Goal: Information Seeking & Learning: Learn about a topic

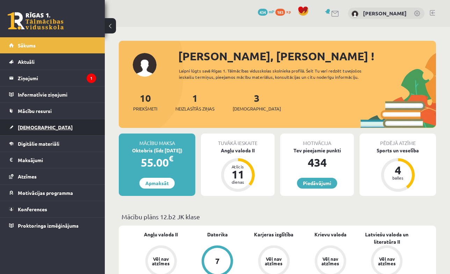
click at [32, 125] on span "[DEMOGRAPHIC_DATA]" at bounding box center [45, 127] width 55 height 6
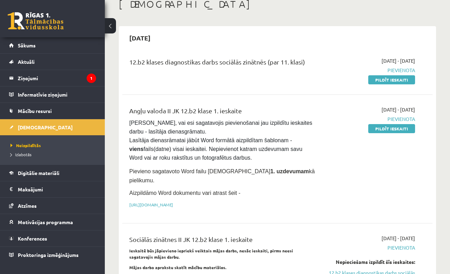
scroll to position [51, 0]
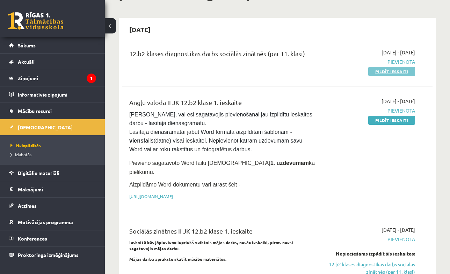
click at [395, 69] on link "Pildīt ieskaiti" at bounding box center [391, 71] width 47 height 9
click at [387, 261] on link "12.b2 klases diagnostikas darbs sociālās zinātnēs (par 11. klasi)" at bounding box center [370, 268] width 88 height 15
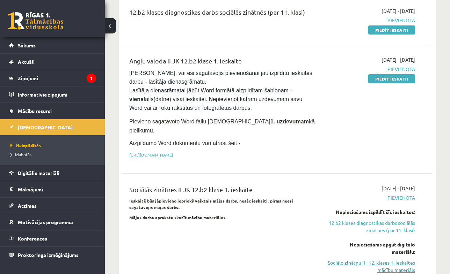
click at [391, 259] on link "Sociālo zinātņu II - 12. klases 1. ieskaites mācību materiāls" at bounding box center [370, 266] width 88 height 15
click at [408, 35] on link "Pildīt ieskaiti" at bounding box center [391, 29] width 47 height 9
click at [406, 35] on link "Pildīt ieskaiti" at bounding box center [391, 29] width 47 height 9
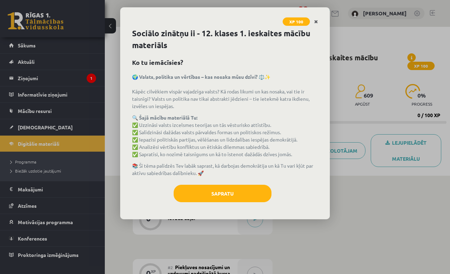
click at [315, 23] on icon "Close" at bounding box center [316, 22] width 4 height 5
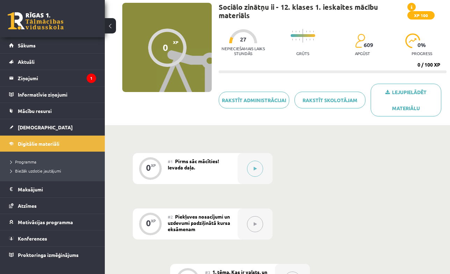
scroll to position [62, 0]
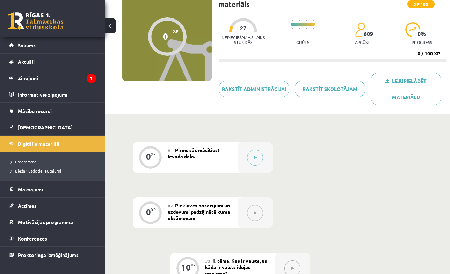
click at [259, 214] on button at bounding box center [255, 213] width 16 height 16
click at [253, 163] on button at bounding box center [255, 158] width 16 height 16
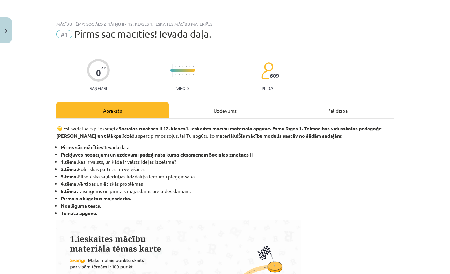
click at [272, 112] on div "Uzdevums" at bounding box center [225, 111] width 112 height 16
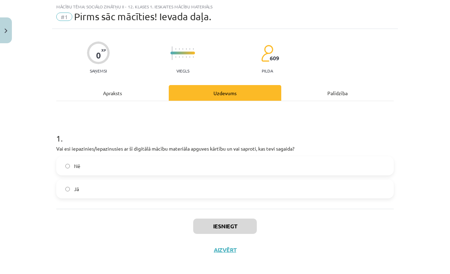
click at [237, 192] on label "Jā" at bounding box center [225, 189] width 336 height 17
click at [224, 227] on button "Iesniegt" at bounding box center [225, 226] width 64 height 15
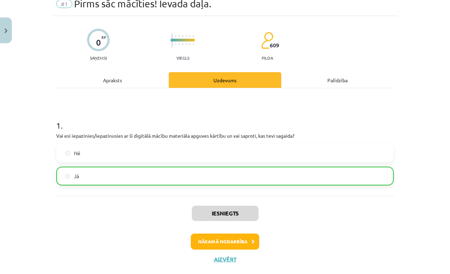
click at [235, 239] on button "Nākamā nodarbība" at bounding box center [225, 242] width 68 height 16
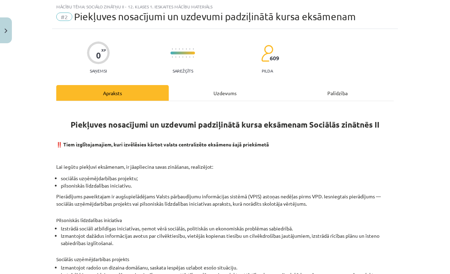
click at [243, 96] on div "Uzdevums" at bounding box center [225, 93] width 112 height 16
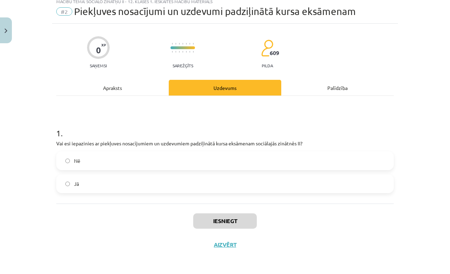
scroll to position [24, 0]
click at [137, 84] on div "Apraksts" at bounding box center [112, 88] width 112 height 16
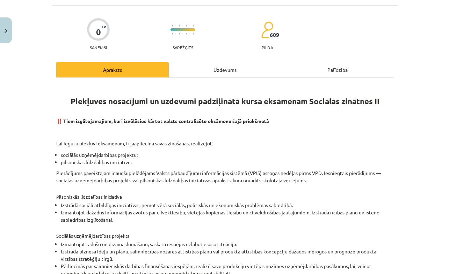
click at [213, 73] on div "Uzdevums" at bounding box center [225, 70] width 112 height 16
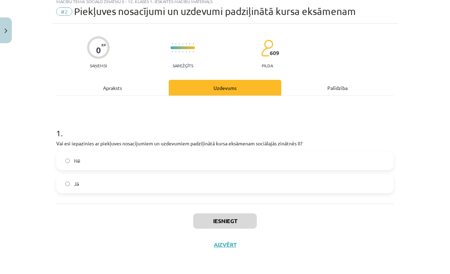
scroll to position [17, 0]
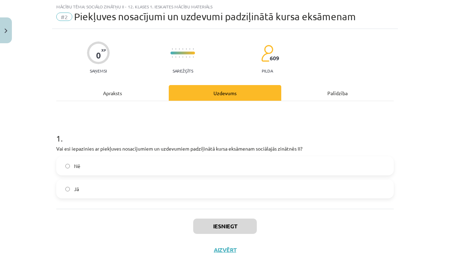
click at [203, 190] on label "Jā" at bounding box center [225, 189] width 336 height 17
click at [212, 226] on button "Iesniegt" at bounding box center [225, 226] width 64 height 15
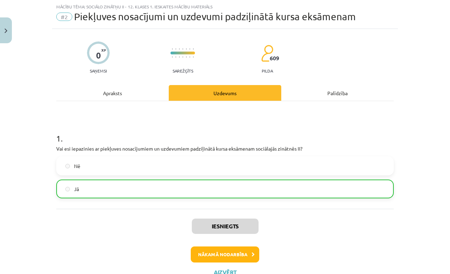
click at [234, 258] on button "Nākamā nodarbība" at bounding box center [225, 255] width 68 height 16
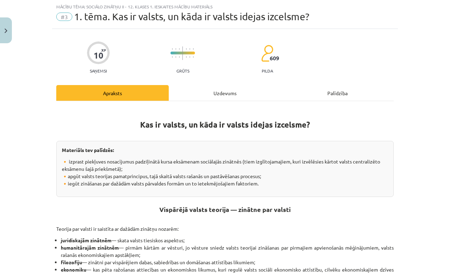
click at [231, 95] on div "Uzdevums" at bounding box center [225, 93] width 112 height 16
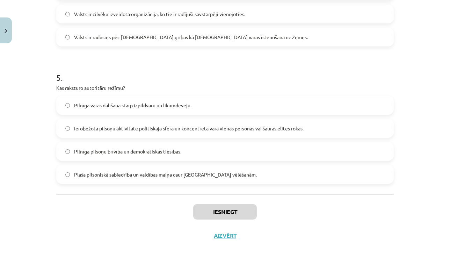
scroll to position [257, 0]
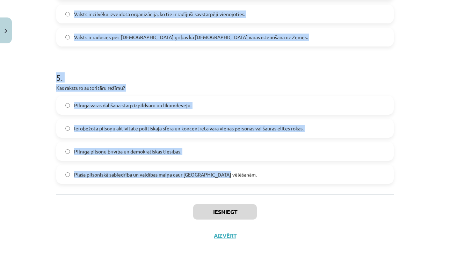
drag, startPoint x: 55, startPoint y: 49, endPoint x: 277, endPoint y: 171, distance: 253.1
copy form "1 . Kurš filozofs ir pazīstams kā sabiedriskā līguma teorijas pamatotājs? Ludvi…"
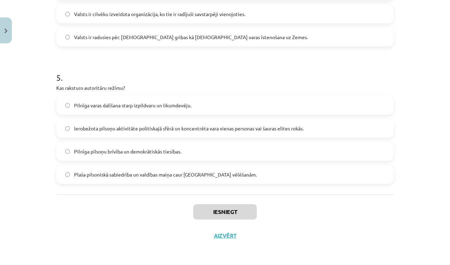
click at [418, 116] on div "Mācību tēma: Sociālo zinātņu ii - 12. klases 1. ieskaites mācību materiāls #3 1…" at bounding box center [225, 132] width 450 height 265
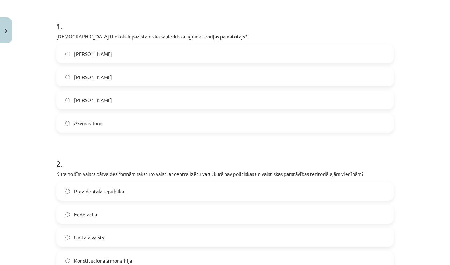
scroll to position [139, 0]
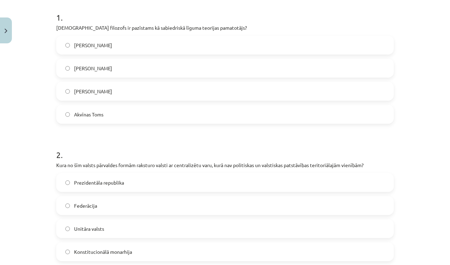
click at [159, 91] on label "Tomass Hobss" at bounding box center [225, 90] width 336 height 17
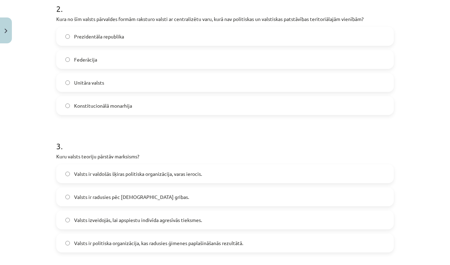
scroll to position [285, 0]
click at [114, 83] on label "Unitāra valsts" at bounding box center [225, 81] width 336 height 17
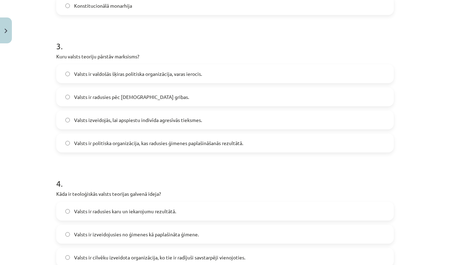
scroll to position [389, 0]
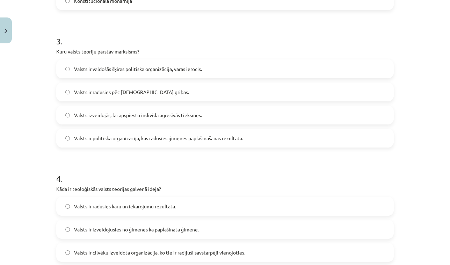
click at [133, 67] on span "Valsts ir valdošās šķiras politiska organizācija, varas ierocis." at bounding box center [138, 68] width 128 height 7
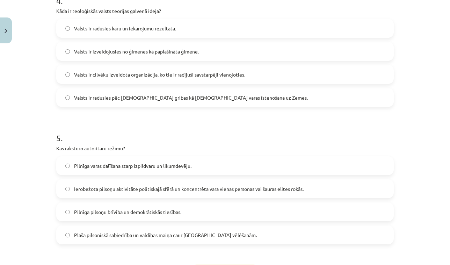
scroll to position [568, 0]
click at [117, 95] on span "Valsts ir radusies pēc Dieva gribas kā dievišķās varas īstenošana uz Zemes." at bounding box center [191, 96] width 234 height 7
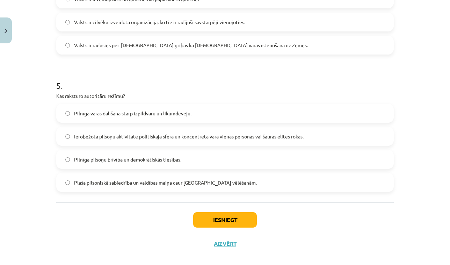
scroll to position [619, 0]
click at [124, 135] on span "Ierobežota pilsoņu aktivitāte politiskajā sfērā un koncentrēta vara vienas pers…" at bounding box center [188, 136] width 229 height 7
click at [233, 222] on button "Iesniegt" at bounding box center [225, 220] width 64 height 15
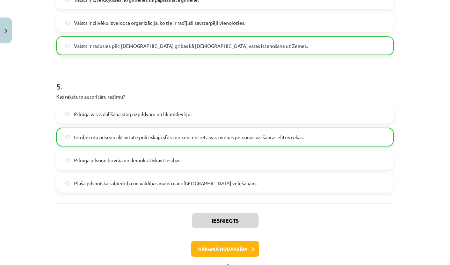
click at [225, 249] on button "Nākamā nodarbība" at bounding box center [225, 249] width 68 height 16
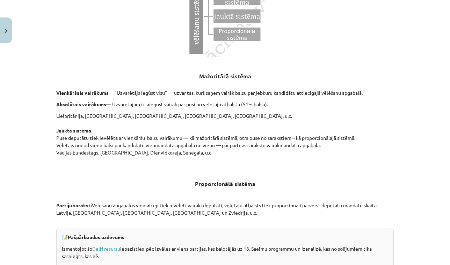
scroll to position [17, 0]
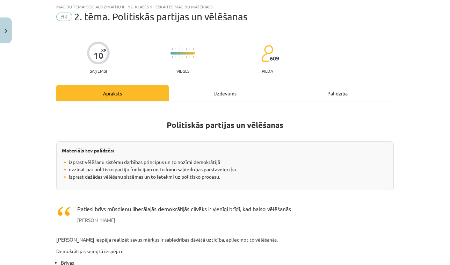
click at [219, 96] on div "Uzdevums" at bounding box center [225, 93] width 112 height 16
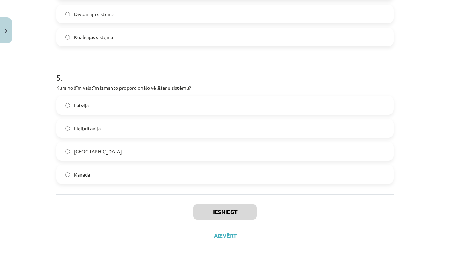
scroll to position [496, 0]
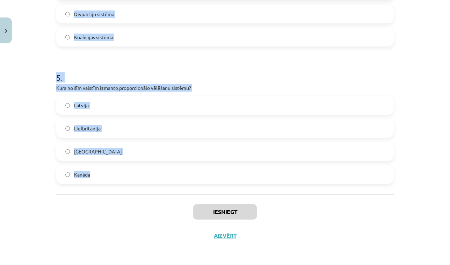
drag, startPoint x: 55, startPoint y: 72, endPoint x: 182, endPoint y: 179, distance: 166.7
copy form "1 . Kura vēlēšanu sistēma paredz, ka "uzvarētājs iegūst visu"? Konsensuālā sist…"
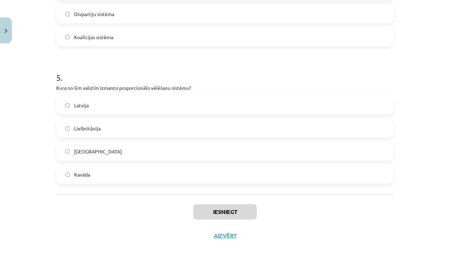
click at [93, 236] on div "Iesniegt Aizvērt" at bounding box center [224, 218] width 337 height 49
click at [170, 147] on label "ASV" at bounding box center [225, 150] width 336 height 17
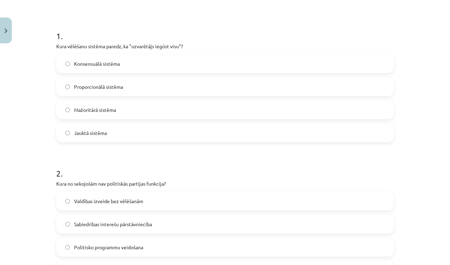
scroll to position [123, 0]
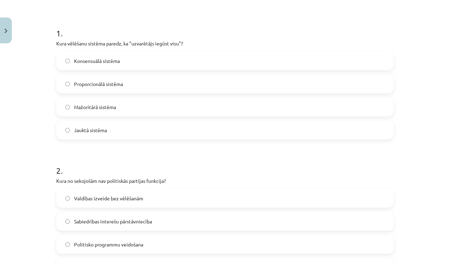
click at [126, 105] on label "Mažoritārā sistēma" at bounding box center [225, 106] width 336 height 17
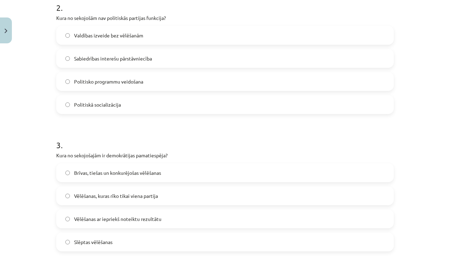
scroll to position [292, 0]
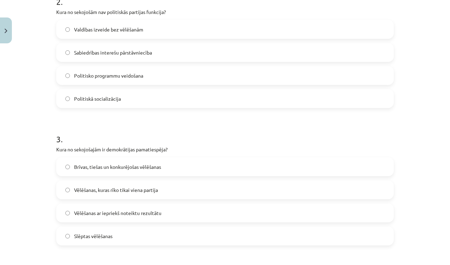
click at [162, 28] on label "Valdības izveide bez vēlēšanām" at bounding box center [225, 29] width 336 height 17
click at [131, 190] on span "Vēlēšanas, kuras rīko tikai viena partija" at bounding box center [116, 189] width 84 height 7
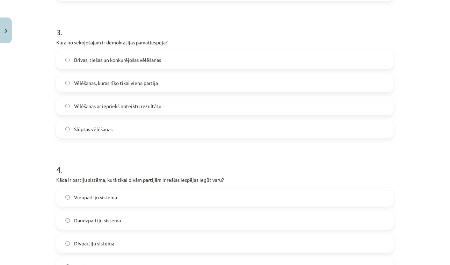
scroll to position [411, 0]
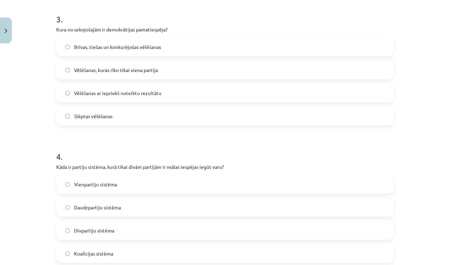
click at [134, 49] on span "Brīvas, tiešas un konkurējošas vēlēšanas" at bounding box center [117, 46] width 87 height 7
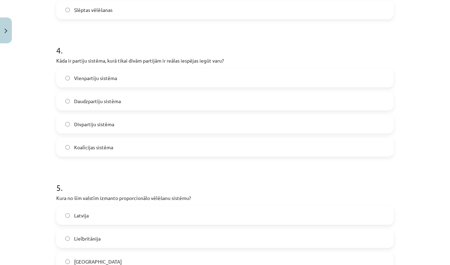
scroll to position [528, 0]
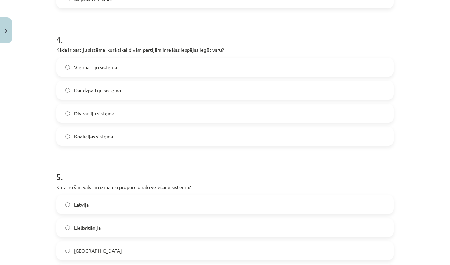
click at [109, 87] on span "Daudzpartiju sistēma" at bounding box center [97, 90] width 47 height 7
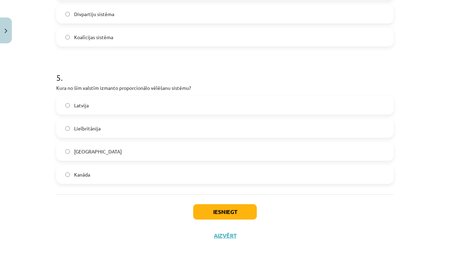
scroll to position [628, 0]
click at [100, 101] on label "Latvija" at bounding box center [225, 104] width 336 height 17
click at [244, 209] on button "Iesniegt" at bounding box center [225, 211] width 64 height 15
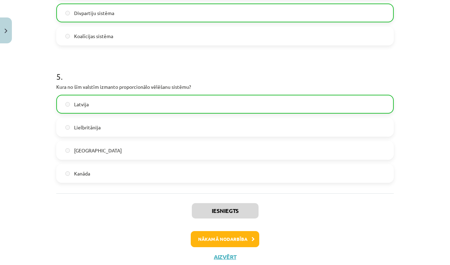
click at [243, 234] on button "Nākamā nodarbība" at bounding box center [225, 239] width 68 height 16
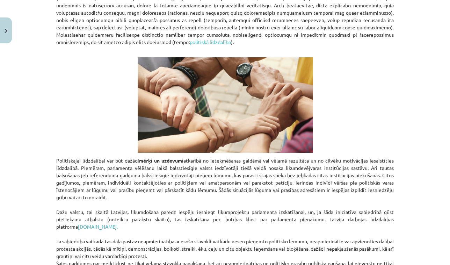
scroll to position [17, 0]
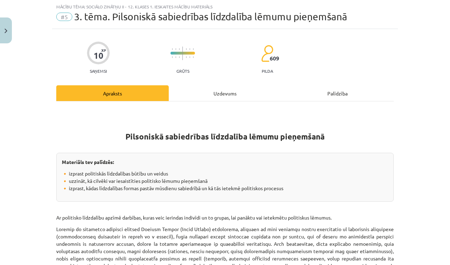
click at [209, 98] on div "Uzdevums" at bounding box center [225, 93] width 112 height 16
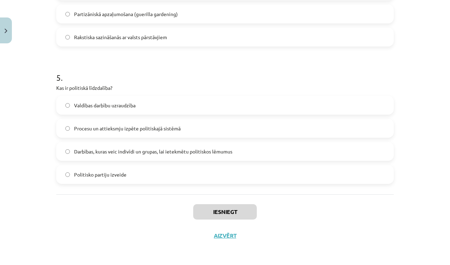
scroll to position [592, 0]
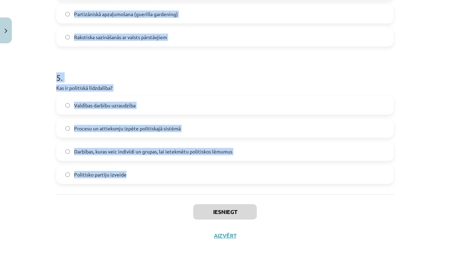
drag, startPoint x: 53, startPoint y: 67, endPoint x: 211, endPoint y: 186, distance: 196.9
copy form "1 . Kurš no sekojošajiem ir piemērs konvencionālajai politiskajai līdzdalībai? …"
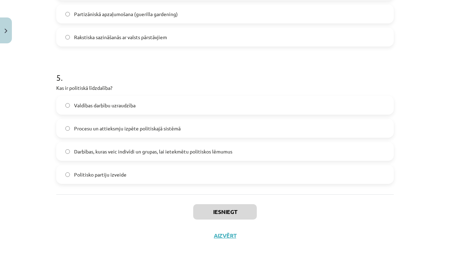
click at [440, 132] on div "Mācību tēma: Sociālo zinātņu ii - 12. klases 1. ieskaites mācību materiāls #5 3…" at bounding box center [225, 132] width 450 height 265
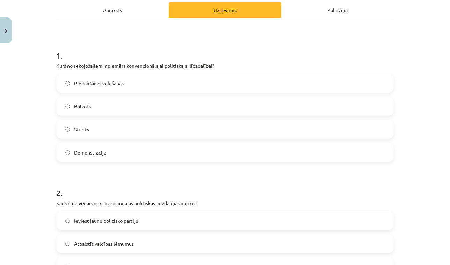
scroll to position [96, 0]
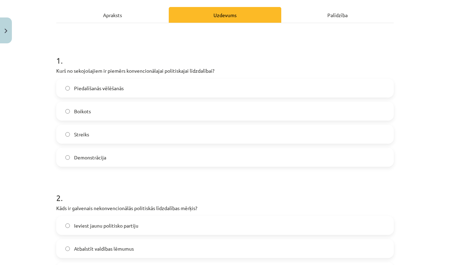
click at [86, 91] on span "Piedalīšanās vēlēšanās" at bounding box center [99, 87] width 50 height 7
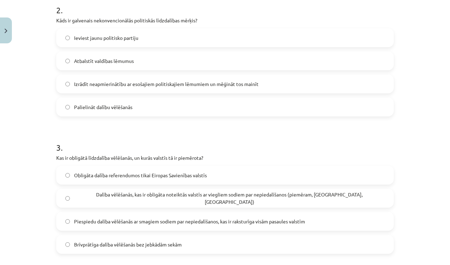
scroll to position [284, 0]
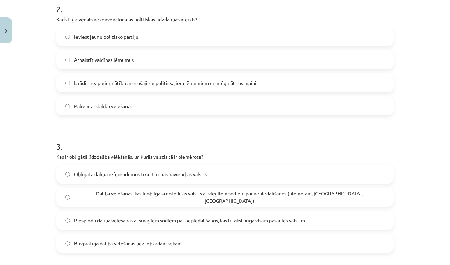
click at [91, 85] on span "Izrādīt neapmierinātību ar esošajiem politiskajiem lēmumiem un mēģināt tos main…" at bounding box center [166, 82] width 184 height 7
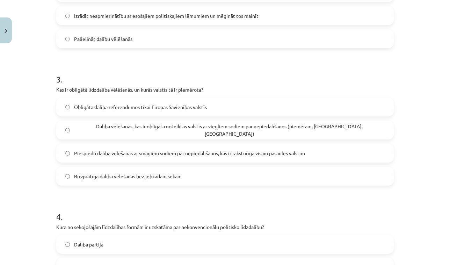
scroll to position [352, 0]
click at [69, 134] on label "Dalība vēlēšanās, kas ir obligāta noteiktās valstīs ar viegliem sodiem par nepi…" at bounding box center [225, 129] width 336 height 17
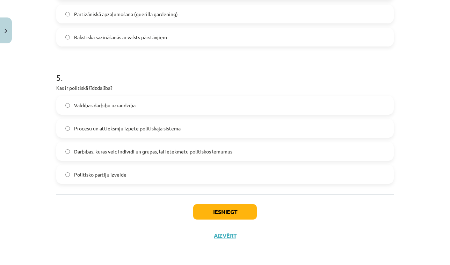
scroll to position [628, 0]
click at [101, 155] on label "Darbības, kuras veic indivīdi un grupas, lai ietekmētu politiskos lēmumus" at bounding box center [225, 150] width 336 height 17
click at [223, 209] on button "Iesniegt" at bounding box center [225, 211] width 64 height 15
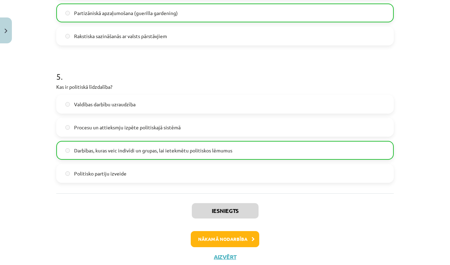
click at [226, 228] on div "Iesniegts Nākamā nodarbība Aizvērt" at bounding box center [224, 228] width 337 height 71
click at [226, 234] on button "Nākamā nodarbība" at bounding box center [225, 239] width 68 height 16
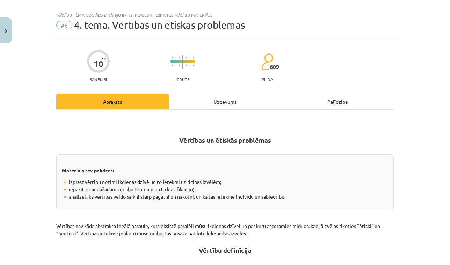
scroll to position [12, 0]
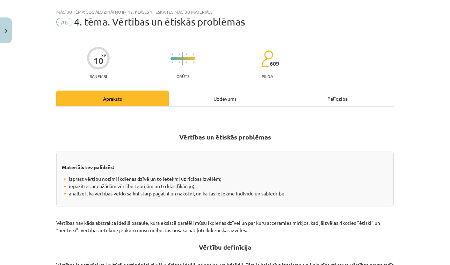
click at [230, 99] on div "Uzdevums" at bounding box center [225, 98] width 112 height 16
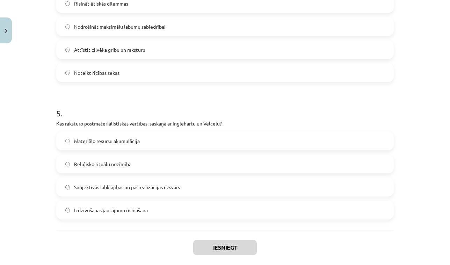
scroll to position [628, 0]
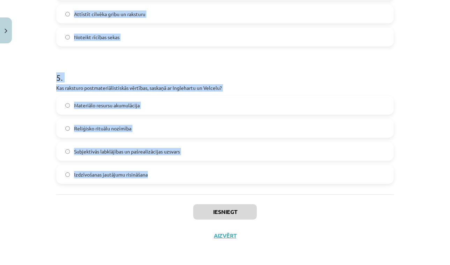
drag, startPoint x: 56, startPoint y: 101, endPoint x: 179, endPoint y: 180, distance: 146.9
copy form "1 . Kura ētikas teorija uzsver morāles likumus un pienākumu? Seku ētika Deontol…"
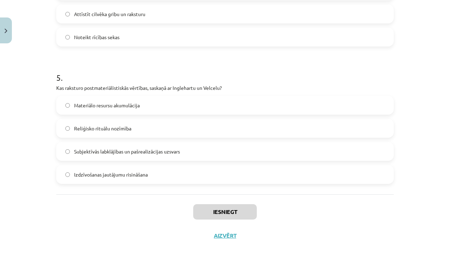
click at [400, 121] on div "Mācību tēma: Sociālo zinātņu ii - 12. klases 1. ieskaites mācību materiāls #6 4…" at bounding box center [225, 132] width 450 height 265
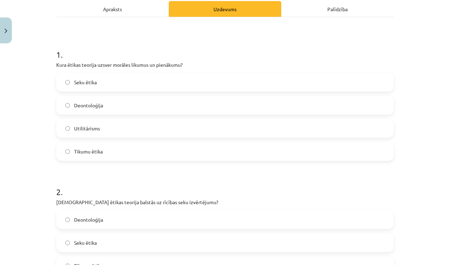
scroll to position [101, 0]
click at [98, 109] on span "Deontoloģija" at bounding box center [88, 105] width 29 height 7
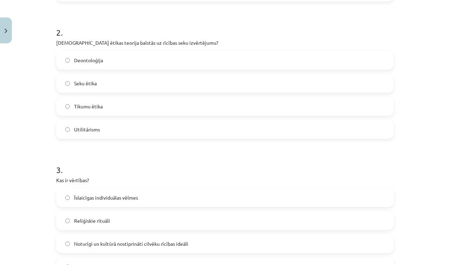
scroll to position [262, 0]
click at [82, 89] on label "Seku ētika" at bounding box center [225, 81] width 336 height 17
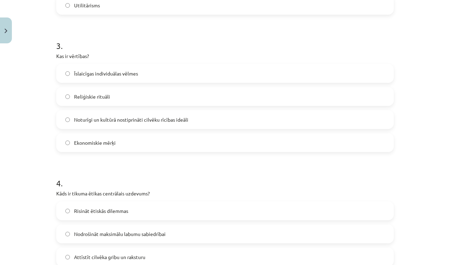
scroll to position [384, 0]
click at [95, 121] on span "Noturīgi un kultūrā nostiprināti cilvēku rīcības ideāli" at bounding box center [131, 119] width 114 height 7
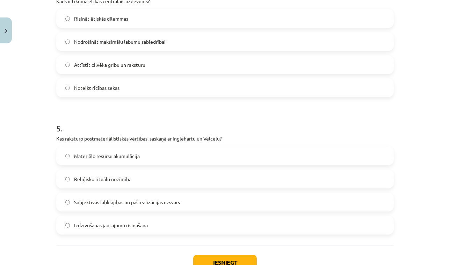
scroll to position [578, 0]
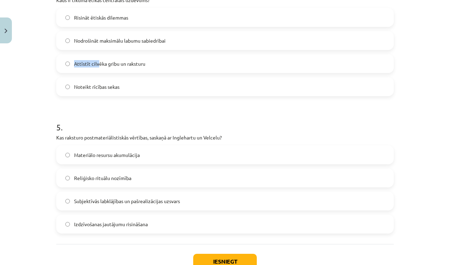
click at [99, 60] on span "Attīstīt cilvēka gribu un raksturu" at bounding box center [109, 63] width 71 height 7
click at [71, 200] on label "Subjektīvās labklājības un pašrealizācijas uzsvars" at bounding box center [225, 200] width 336 height 17
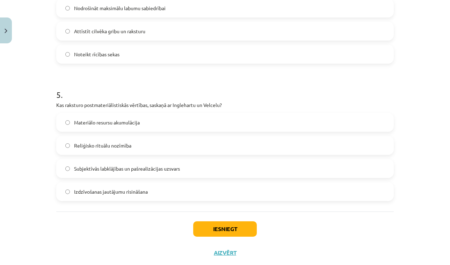
scroll to position [612, 0]
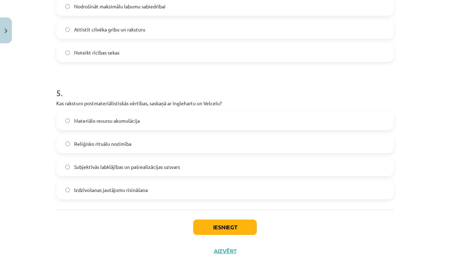
click at [237, 226] on button "Iesniegt" at bounding box center [225, 226] width 64 height 15
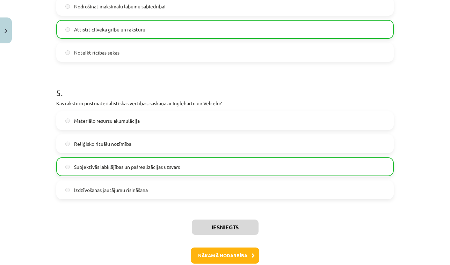
click at [225, 252] on button "Nākamā nodarbība" at bounding box center [225, 255] width 68 height 16
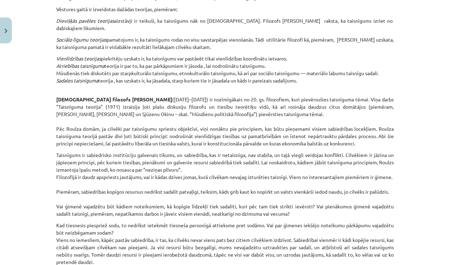
scroll to position [17, 0]
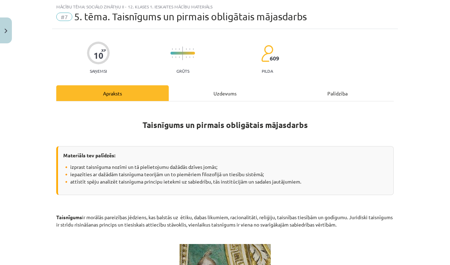
click at [218, 95] on div "Uzdevums" at bounding box center [225, 93] width 112 height 16
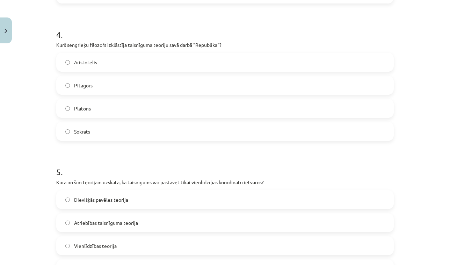
scroll to position [596, 0]
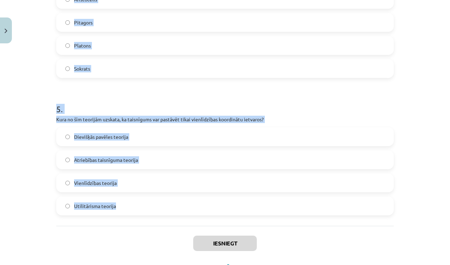
drag, startPoint x: 56, startPoint y: 9, endPoint x: 146, endPoint y: 210, distance: 220.5
copy form "1 . Kas, pēc Džona Roulza domām, ir taisnīguma teorijas galvenie principi? Apma…"
click at [421, 126] on div "Mācību tēma: Sociālo zinātņu ii - 12. klases 1. ieskaites mācību materiāls #7 5…" at bounding box center [225, 132] width 450 height 265
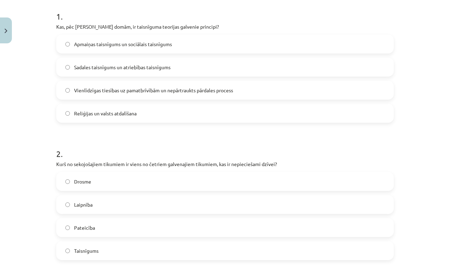
scroll to position [94, 0]
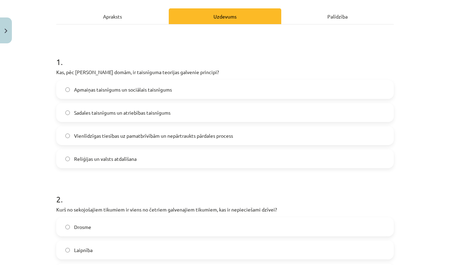
click at [79, 94] on label "Apmaiņas taisnīgums un sociālais taisnīgums" at bounding box center [225, 89] width 336 height 17
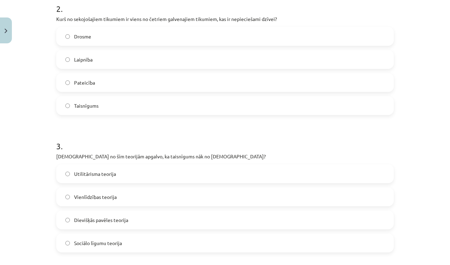
scroll to position [289, 0]
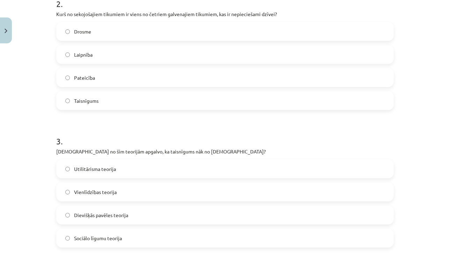
click at [79, 37] on label "Drosme" at bounding box center [225, 31] width 336 height 17
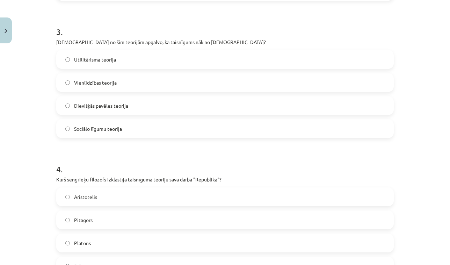
scroll to position [399, 0]
click at [72, 108] on label "Dievišķās pavēles teorija" at bounding box center [225, 104] width 336 height 17
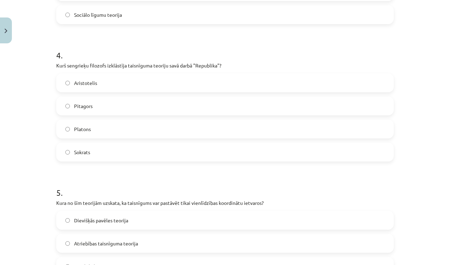
scroll to position [515, 0]
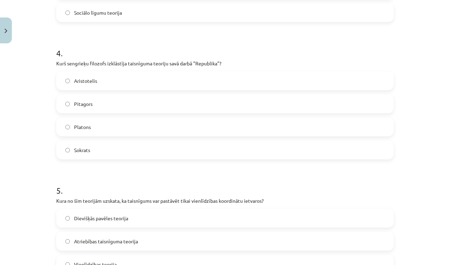
click at [78, 132] on label "Platons" at bounding box center [225, 126] width 336 height 17
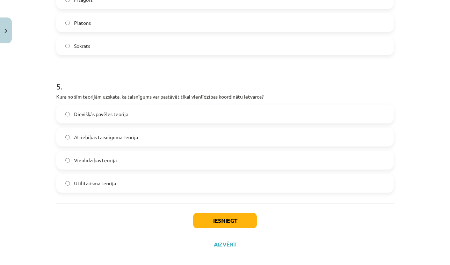
scroll to position [626, 0]
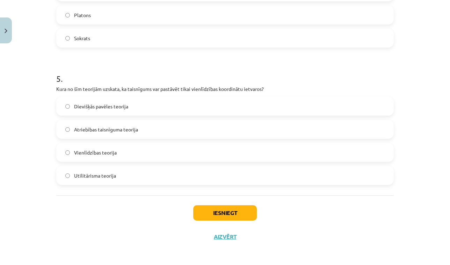
click at [83, 132] on span "Atriebības taisnīguma teorija" at bounding box center [106, 129] width 64 height 7
click at [96, 111] on label "Dievišķās pavēles teorija" at bounding box center [225, 105] width 336 height 17
click at [215, 208] on button "Iesniegt" at bounding box center [225, 212] width 64 height 15
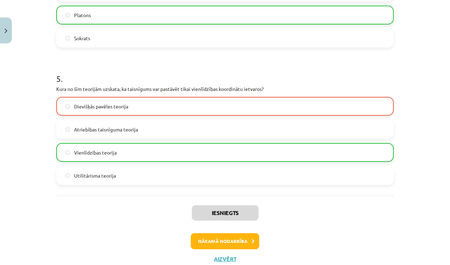
click at [222, 246] on button "Nākamā nodarbība" at bounding box center [225, 241] width 68 height 16
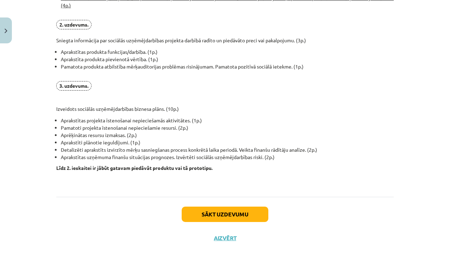
click at [223, 214] on button "Sākt uzdevumu" at bounding box center [225, 213] width 87 height 15
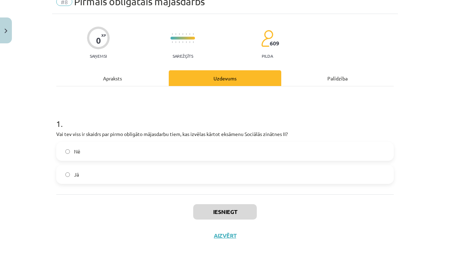
scroll to position [34, 0]
click at [134, 83] on div "Apraksts" at bounding box center [112, 78] width 112 height 16
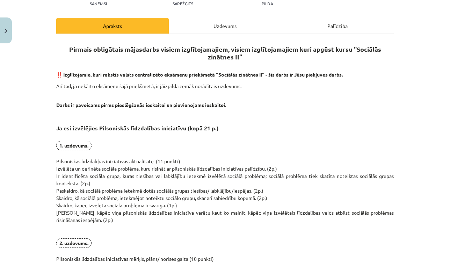
scroll to position [84, 0]
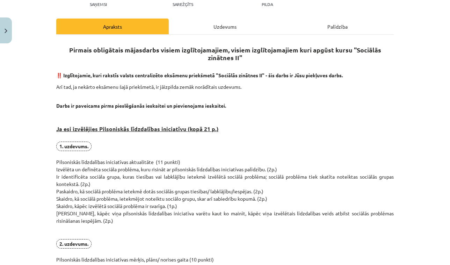
click at [212, 31] on div "Uzdevums" at bounding box center [225, 27] width 112 height 16
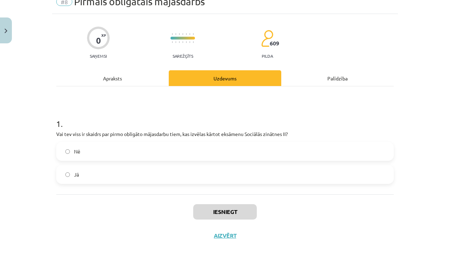
scroll to position [34, 0]
click at [307, 82] on div "Palīdzība" at bounding box center [337, 78] width 112 height 16
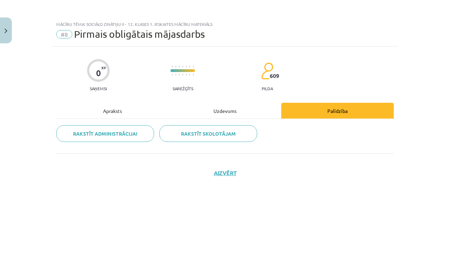
click at [126, 108] on div "Apraksts" at bounding box center [112, 111] width 112 height 16
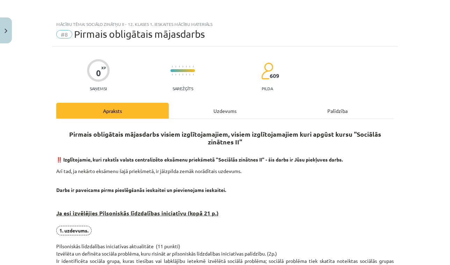
click at [12, 32] on div "Mācību tēma: Sociālo zinātņu ii - 12. klases 1. ieskaites mācību materiāls #8 P…" at bounding box center [225, 132] width 450 height 265
click at [8, 31] on button "Close" at bounding box center [6, 30] width 12 height 26
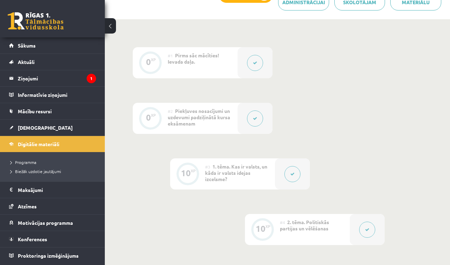
scroll to position [143, 0]
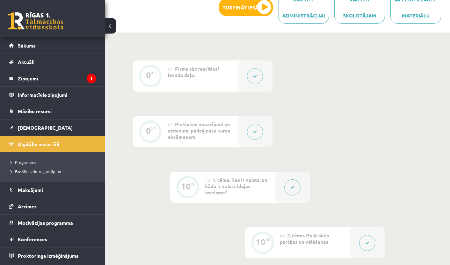
click at [243, 73] on div at bounding box center [254, 75] width 35 height 31
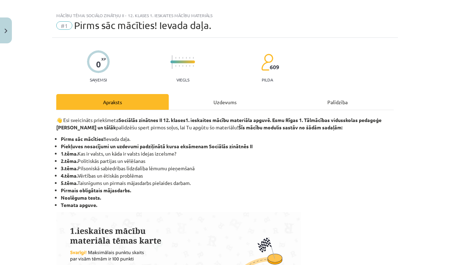
scroll to position [5, 0]
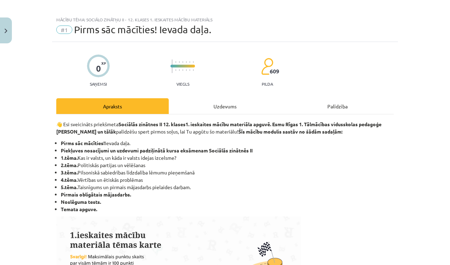
click at [5, 33] on button "Close" at bounding box center [6, 30] width 12 height 26
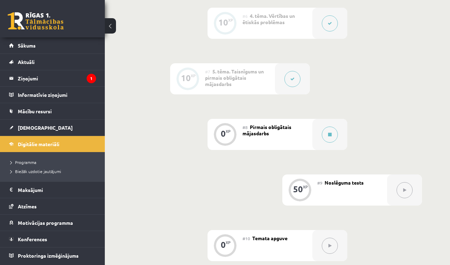
scroll to position [477, 0]
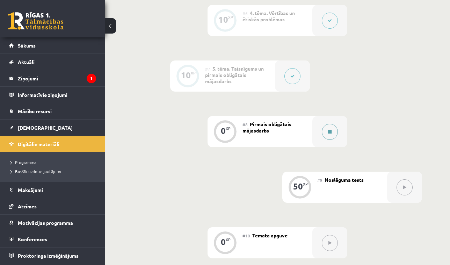
click at [330, 137] on button at bounding box center [330, 132] width 16 height 16
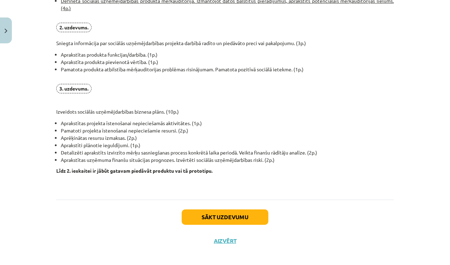
scroll to position [527, 0]
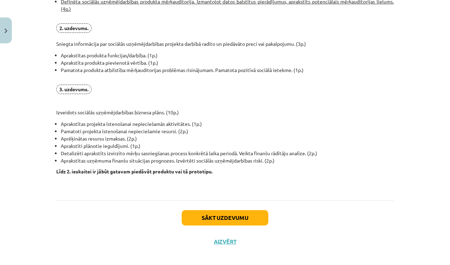
click at [223, 210] on button "Sākt uzdevumu" at bounding box center [225, 217] width 87 height 15
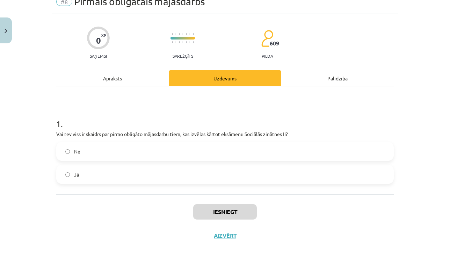
scroll to position [17, 0]
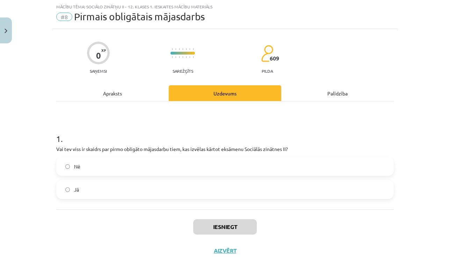
click at [189, 168] on label "Nē" at bounding box center [225, 165] width 336 height 17
click at [128, 95] on div "Apraksts" at bounding box center [112, 93] width 112 height 16
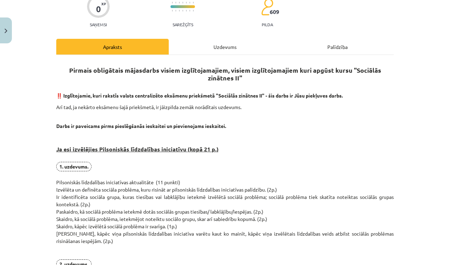
scroll to position [69, 0]
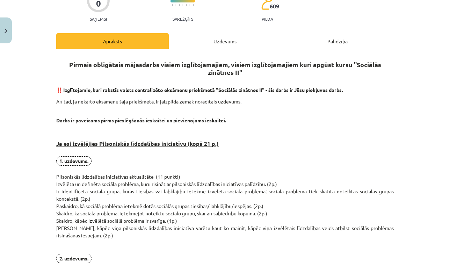
click at [226, 41] on div "Uzdevums" at bounding box center [225, 41] width 112 height 16
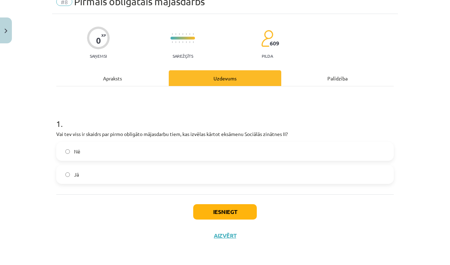
click at [218, 181] on label "Jā" at bounding box center [225, 173] width 336 height 17
click at [221, 222] on div "Iesniegt Aizvērt" at bounding box center [224, 218] width 337 height 49
click at [221, 211] on button "Iesniegt" at bounding box center [225, 211] width 64 height 15
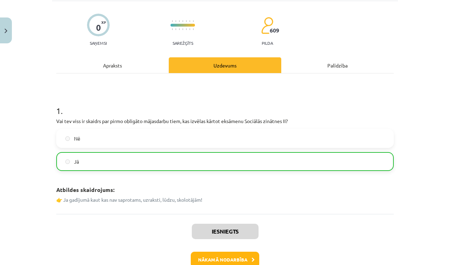
scroll to position [49, 0]
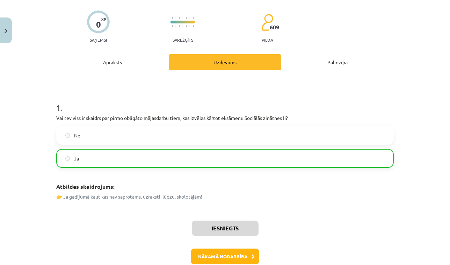
click at [221, 254] on button "Nākamā nodarbība" at bounding box center [225, 256] width 68 height 16
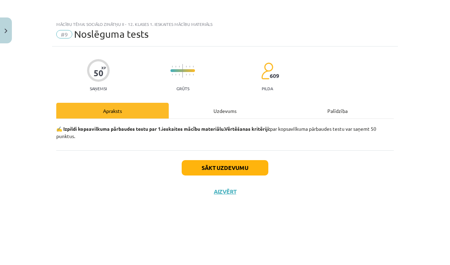
scroll to position [0, 0]
click at [226, 113] on div "Uzdevums" at bounding box center [225, 111] width 112 height 16
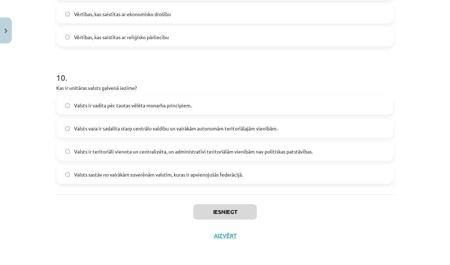
scroll to position [592, 0]
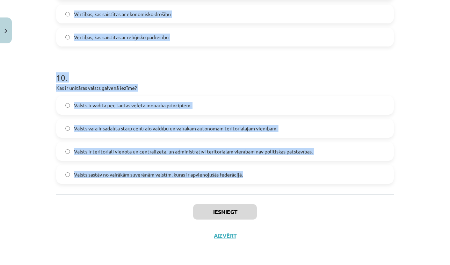
drag, startPoint x: 57, startPoint y: 104, endPoint x: 266, endPoint y: 174, distance: 220.4
copy form "1 . Kurš no šiem režīmiem tiecas pilnībā kontrolēt un regulēt visas ļaužu dzīve…"
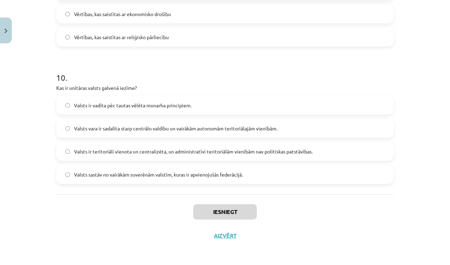
click at [429, 128] on div "Mācību tēma: Sociālo zinātņu ii - 12. klases 1. ieskaites mācību materiāls #9 N…" at bounding box center [225, 132] width 450 height 265
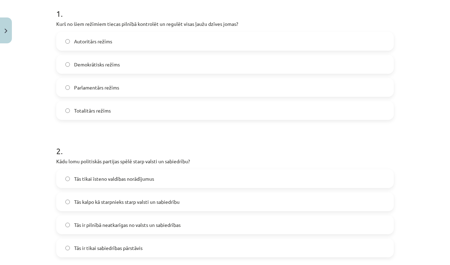
scroll to position [142, 0]
click at [82, 109] on span "Totalitārs režīms" at bounding box center [92, 111] width 37 height 7
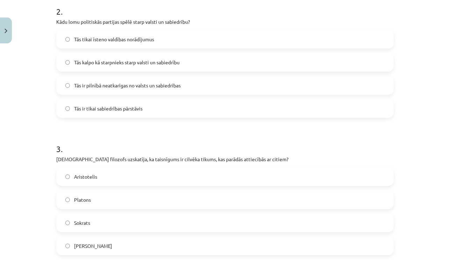
scroll to position [289, 0]
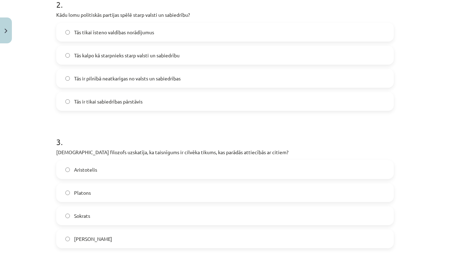
click at [123, 56] on span "Tās kalpo kā starpnieks starp valsti un sabiedrību" at bounding box center [126, 55] width 105 height 7
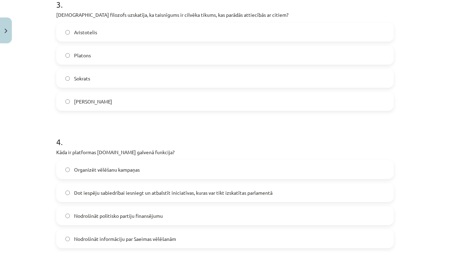
scroll to position [424, 0]
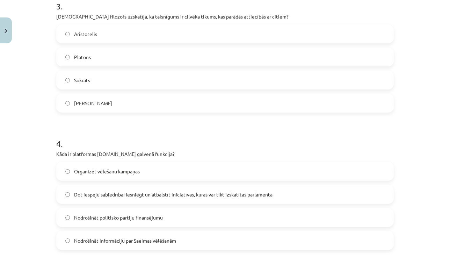
click at [110, 35] on label "Aristotelis" at bounding box center [225, 33] width 336 height 17
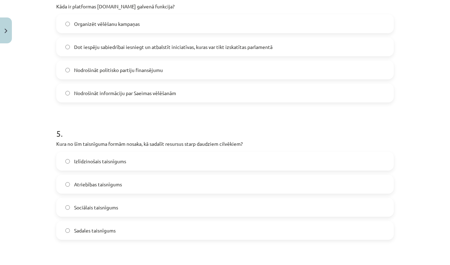
scroll to position [567, 0]
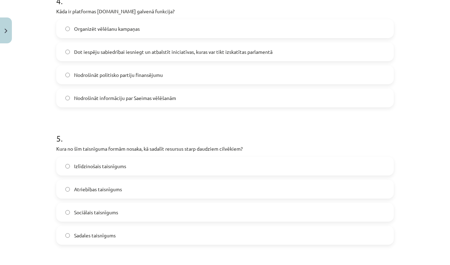
click at [98, 51] on span "Dot iespēju sabiedrībai iesniegt un atbalstīt iniciatīvas, kuras var tikt izska…" at bounding box center [173, 51] width 198 height 7
click at [81, 212] on span "Sociālais taisnīgums" at bounding box center [96, 211] width 44 height 7
click at [79, 237] on span "Sadales taisnīgums" at bounding box center [95, 234] width 42 height 7
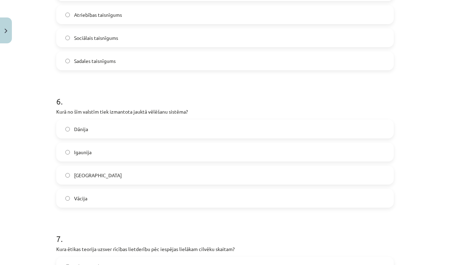
scroll to position [742, 0]
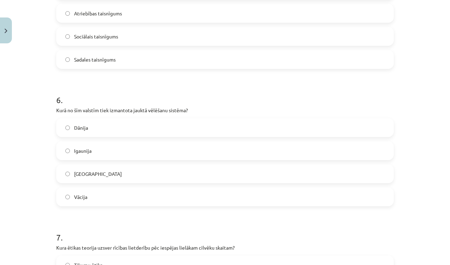
click at [110, 36] on span "Sociālais taisnīgums" at bounding box center [96, 36] width 44 height 7
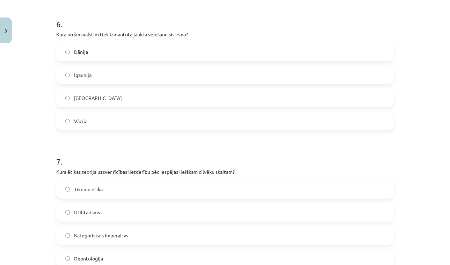
scroll to position [831, 0]
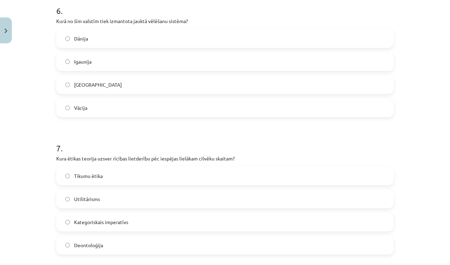
click at [97, 106] on label "Vācija" at bounding box center [225, 107] width 336 height 17
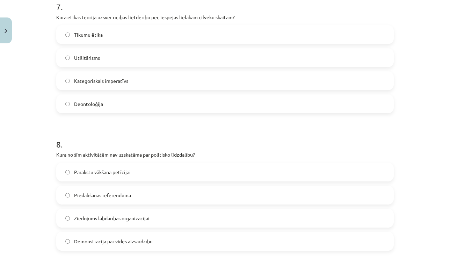
scroll to position [973, 0]
click at [121, 58] on label "Utilitārisms" at bounding box center [225, 56] width 336 height 17
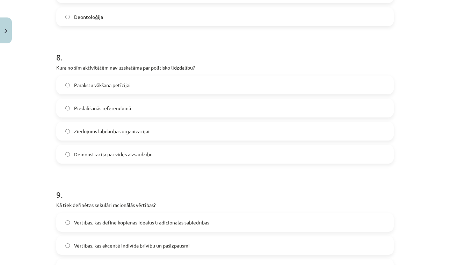
scroll to position [1061, 0]
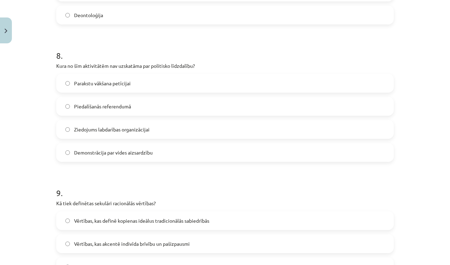
click at [96, 109] on span "Piedalīšanās referendumā" at bounding box center [102, 106] width 57 height 7
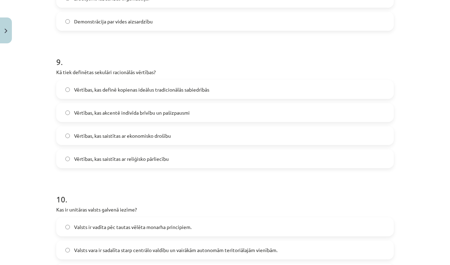
scroll to position [1207, 0]
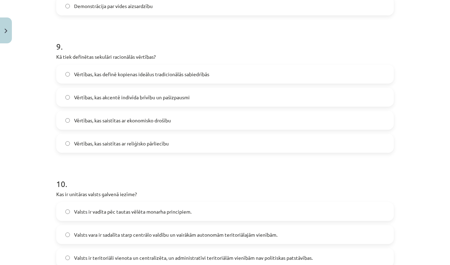
click at [137, 96] on span "Vērtības, kas akcentē indivīda brīvību un pašizpausmi" at bounding box center [132, 97] width 116 height 7
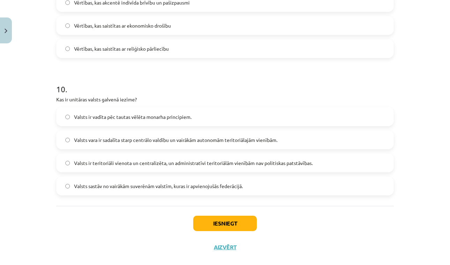
scroll to position [1303, 0]
click at [124, 161] on span "Valsts ir teritoriāli vienota un centralizēta, un administratīvi teritoriālām v…" at bounding box center [193, 162] width 238 height 7
click at [240, 216] on button "Iesniegt" at bounding box center [225, 222] width 64 height 15
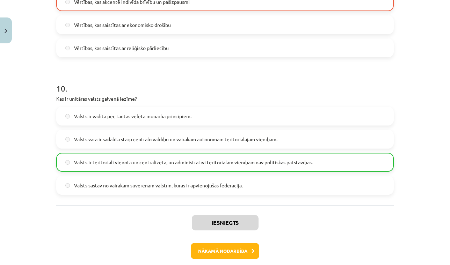
click at [236, 244] on button "Nākamā nodarbība" at bounding box center [225, 251] width 68 height 16
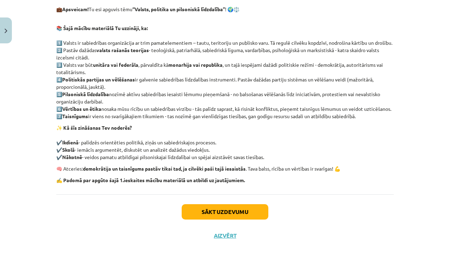
scroll to position [135, 0]
click at [230, 214] on button "Sākt uzdevumu" at bounding box center [225, 211] width 87 height 15
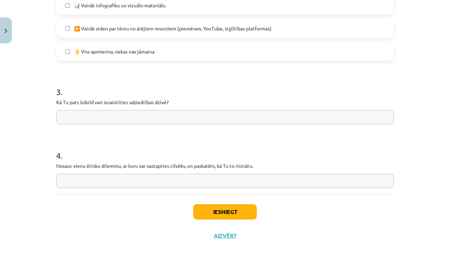
scroll to position [536, 0]
click at [229, 215] on button "Iesniegt" at bounding box center [225, 211] width 64 height 15
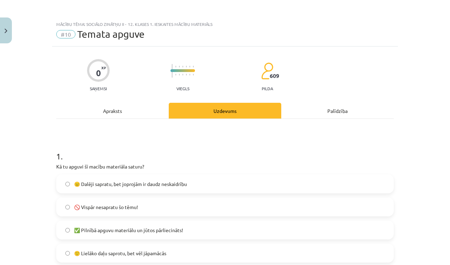
scroll to position [0, 0]
click at [7, 25] on button "Close" at bounding box center [6, 30] width 12 height 26
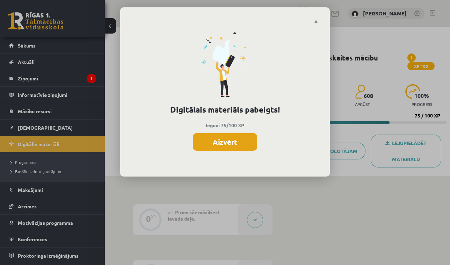
click at [239, 140] on button "Aizvērt" at bounding box center [225, 141] width 64 height 17
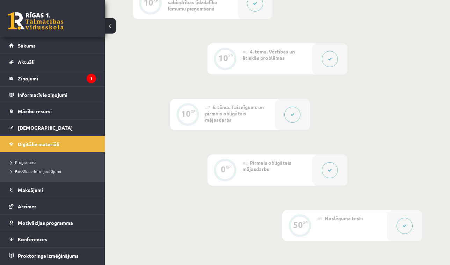
scroll to position [444, 0]
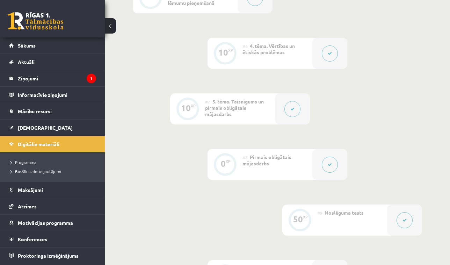
click at [329, 170] on button at bounding box center [330, 164] width 16 height 16
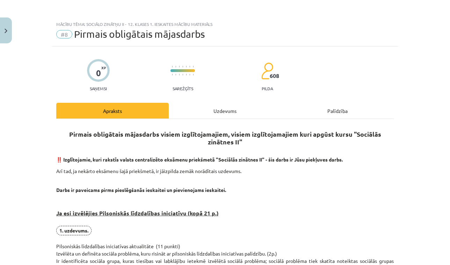
scroll to position [0, 0]
click at [6, 31] on img "Close" at bounding box center [6, 31] width 3 height 5
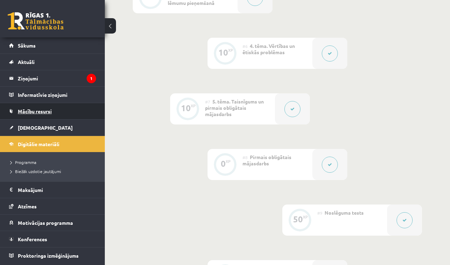
click at [37, 113] on span "Mācību resursi" at bounding box center [35, 111] width 34 height 6
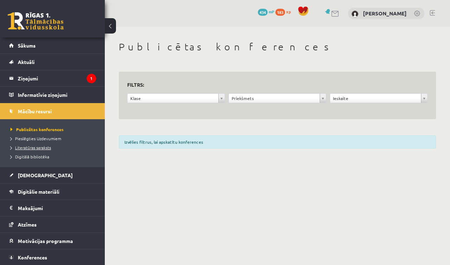
click at [38, 148] on span "Literatūras saraksts" at bounding box center [30, 148] width 40 height 6
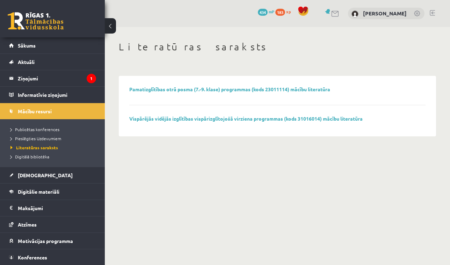
scroll to position [17, 0]
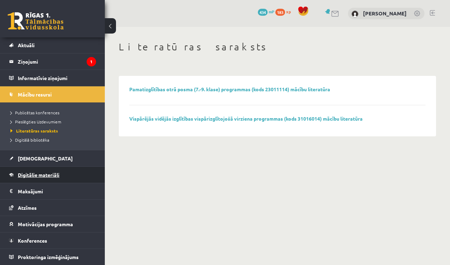
click at [54, 175] on span "Digitālie materiāli" at bounding box center [39, 174] width 42 height 6
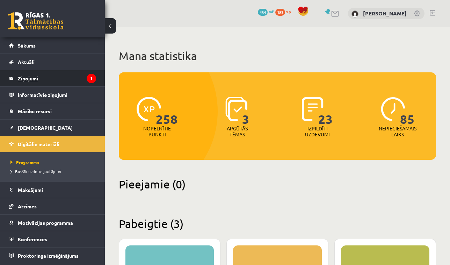
click at [47, 85] on legend "Ziņojumi 1" at bounding box center [57, 78] width 78 height 16
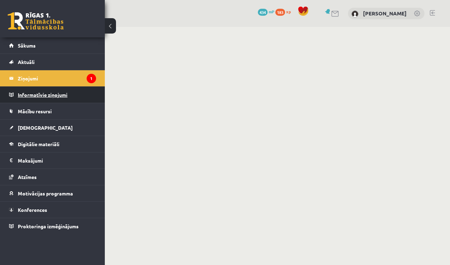
click at [44, 92] on legend "Informatīvie ziņojumi 0" at bounding box center [57, 95] width 78 height 16
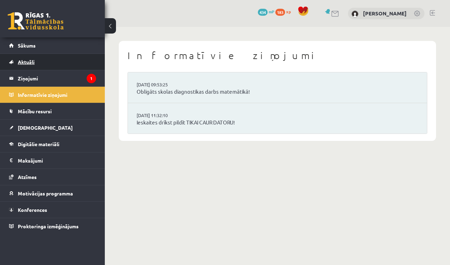
click at [40, 68] on link "Aktuāli" at bounding box center [52, 62] width 87 height 16
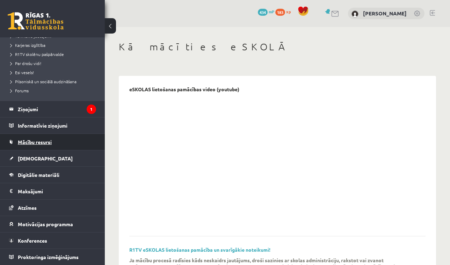
click at [38, 141] on span "Mācību resursi" at bounding box center [35, 142] width 34 height 6
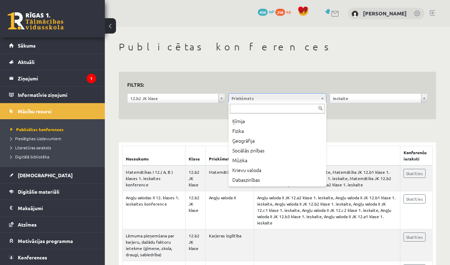
scroll to position [85, 0]
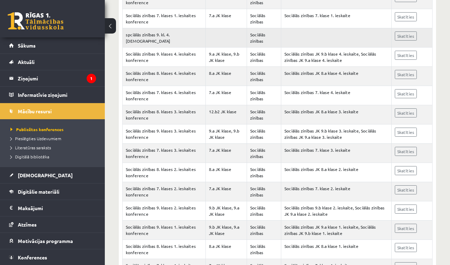
scroll to position [177, 0]
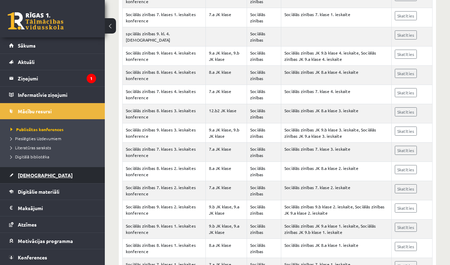
click at [40, 175] on link "[DEMOGRAPHIC_DATA]" at bounding box center [52, 175] width 87 height 16
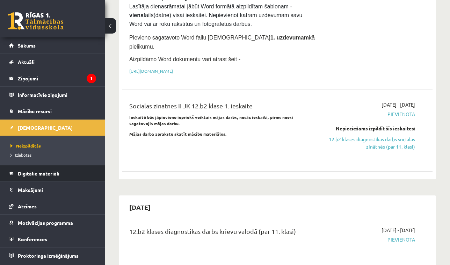
click at [40, 173] on span "Digitālie materiāli" at bounding box center [39, 173] width 42 height 6
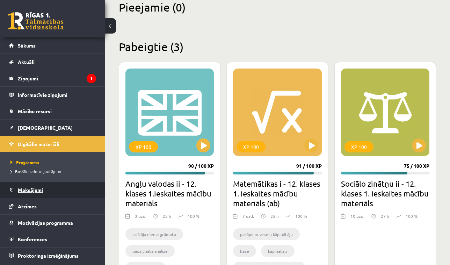
click at [42, 188] on legend "Maksājumi 0" at bounding box center [57, 190] width 78 height 16
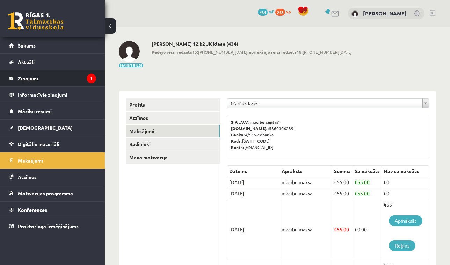
click at [59, 80] on legend "Ziņojumi 1" at bounding box center [57, 78] width 78 height 16
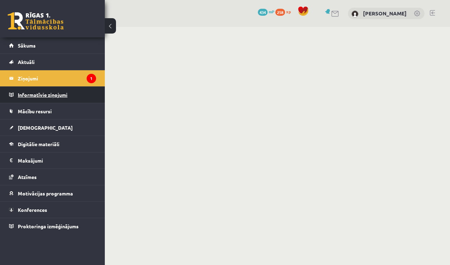
click at [57, 98] on legend "Informatīvie ziņojumi 0" at bounding box center [57, 95] width 78 height 16
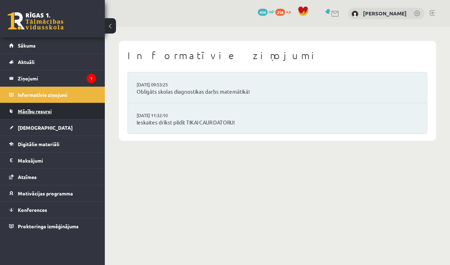
click at [57, 105] on link "Mācību resursi" at bounding box center [52, 111] width 87 height 16
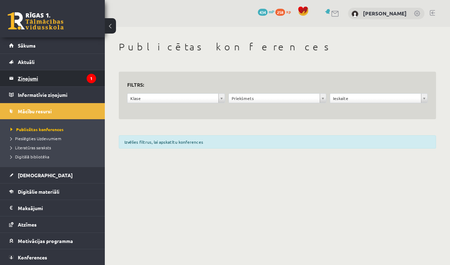
click at [58, 75] on legend "Ziņojumi 1" at bounding box center [57, 78] width 78 height 16
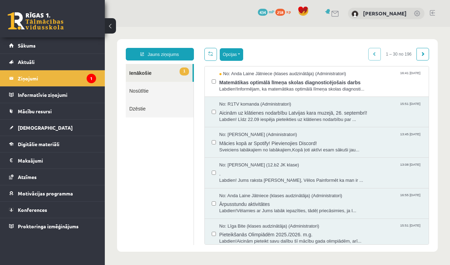
click at [232, 52] on button "Opcijas" at bounding box center [231, 54] width 23 height 13
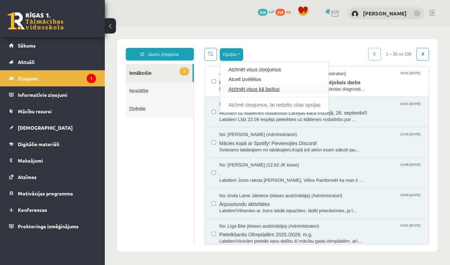
click at [251, 89] on link "Atzīmēt visus kā lasītus" at bounding box center [274, 89] width 92 height 7
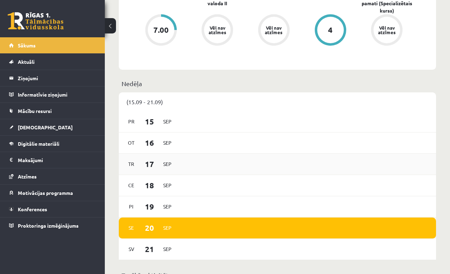
scroll to position [318, 0]
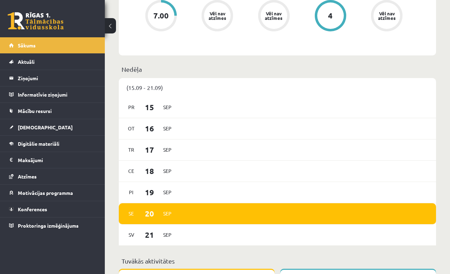
click at [159, 88] on div "(15.09 - 21.09)" at bounding box center [277, 87] width 317 height 19
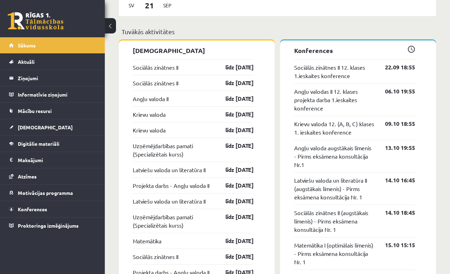
scroll to position [533, 0]
